Goal: Transaction & Acquisition: Obtain resource

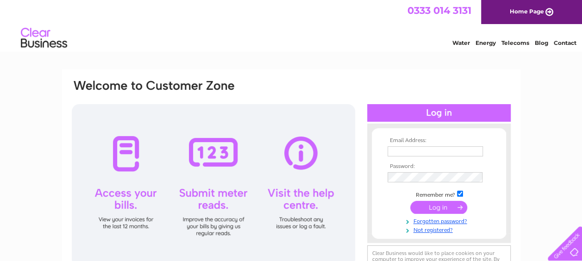
type input "[EMAIL_ADDRESS][DOMAIN_NAME]"
click at [449, 207] on input "submit" at bounding box center [438, 207] width 57 height 13
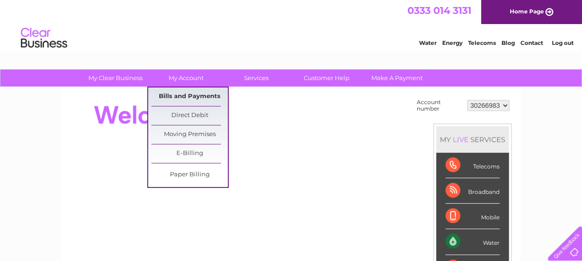
click at [192, 91] on link "Bills and Payments" at bounding box center [189, 96] width 76 height 19
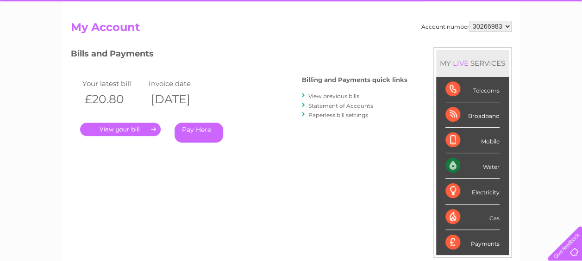
scroll to position [93, 0]
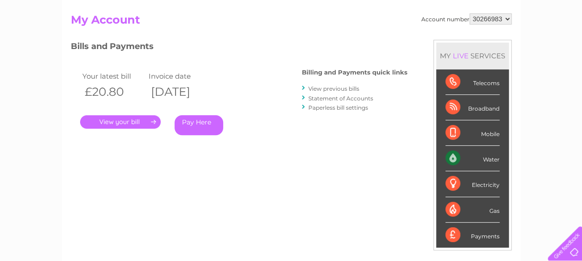
click at [118, 119] on link "." at bounding box center [120, 121] width 80 height 13
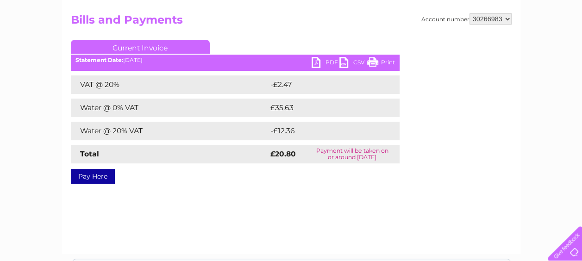
scroll to position [46, 0]
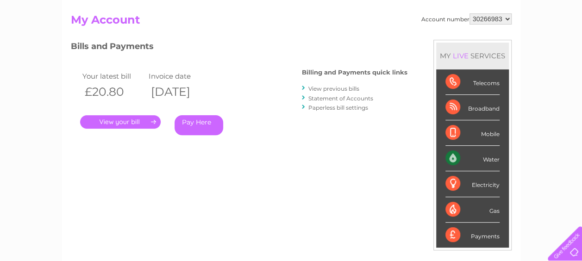
click at [333, 90] on link "View previous bills" at bounding box center [333, 88] width 51 height 7
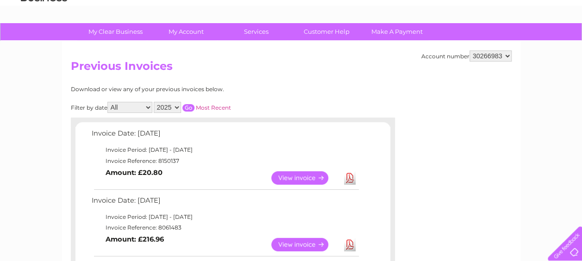
scroll to position [93, 0]
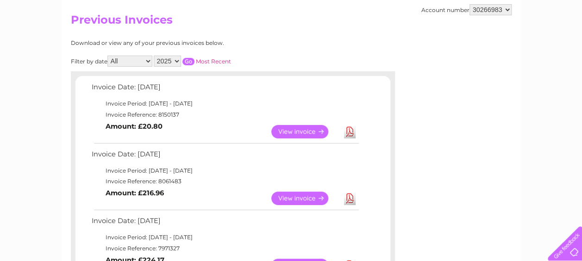
click at [347, 195] on link "Download" at bounding box center [350, 198] width 12 height 13
click at [308, 199] on link "View" at bounding box center [305, 198] width 68 height 13
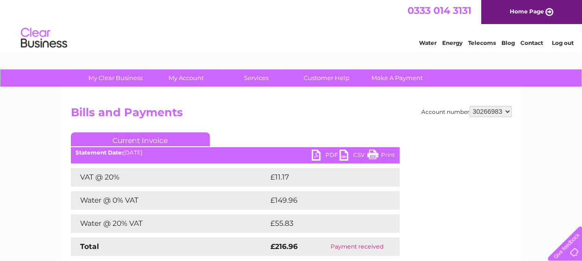
click at [324, 157] on link "PDF" at bounding box center [325, 155] width 28 height 13
click at [231, 45] on div "Water Energy Telecoms Blog Contact Log out" at bounding box center [291, 39] width 582 height 30
